Goal: Task Accomplishment & Management: Use online tool/utility

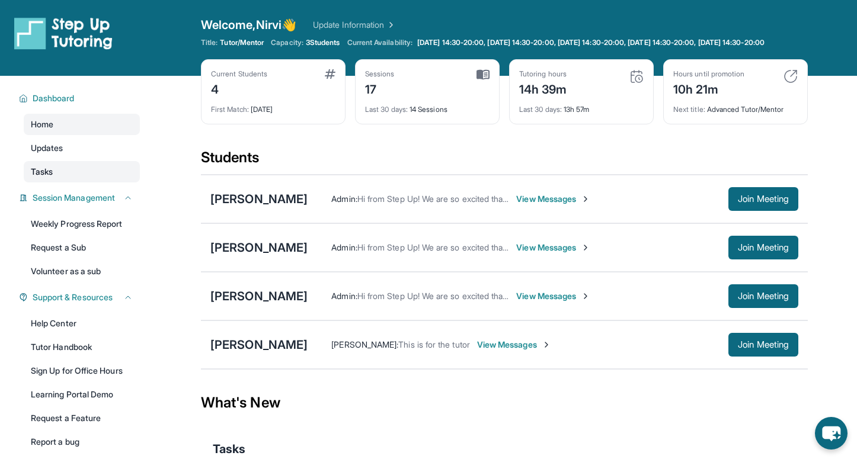
click at [46, 178] on span "Tasks" at bounding box center [42, 172] width 22 height 12
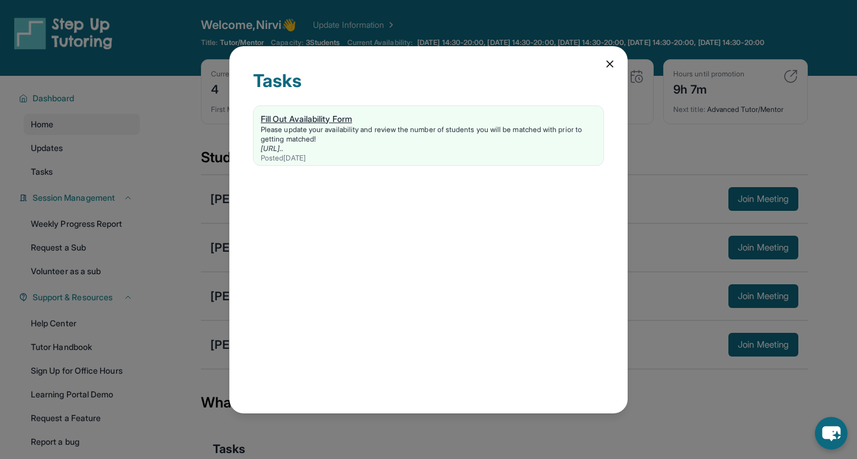
click at [312, 117] on div "Fill Out Availability Form" at bounding box center [428, 119] width 335 height 12
click at [616, 63] on div "Tasks Fill Out Availability Form Please update your availability and review the…" at bounding box center [428, 229] width 398 height 367
click at [612, 63] on icon at bounding box center [610, 64] width 12 height 12
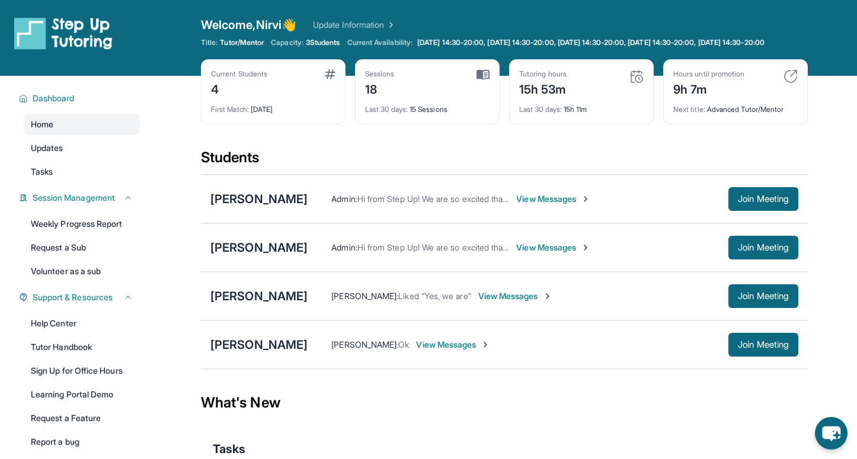
click at [339, 27] on link "Update Information" at bounding box center [354, 25] width 83 height 12
click at [65, 235] on link "Weekly Progress Report" at bounding box center [82, 223] width 116 height 21
click at [745, 300] on span "Join Meeting" at bounding box center [763, 296] width 51 height 7
click at [754, 300] on span "Join Meeting" at bounding box center [763, 296] width 51 height 7
